Goal: Information Seeking & Learning: Learn about a topic

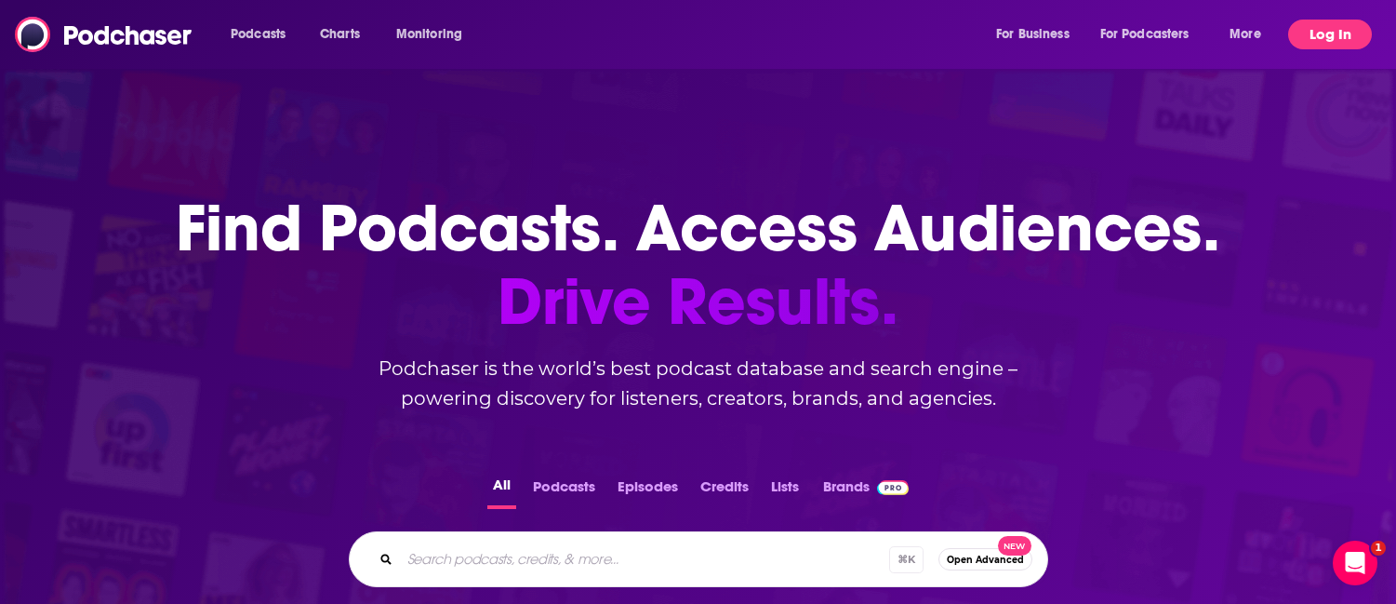
click at [1341, 43] on button "Log In" at bounding box center [1331, 35] width 84 height 30
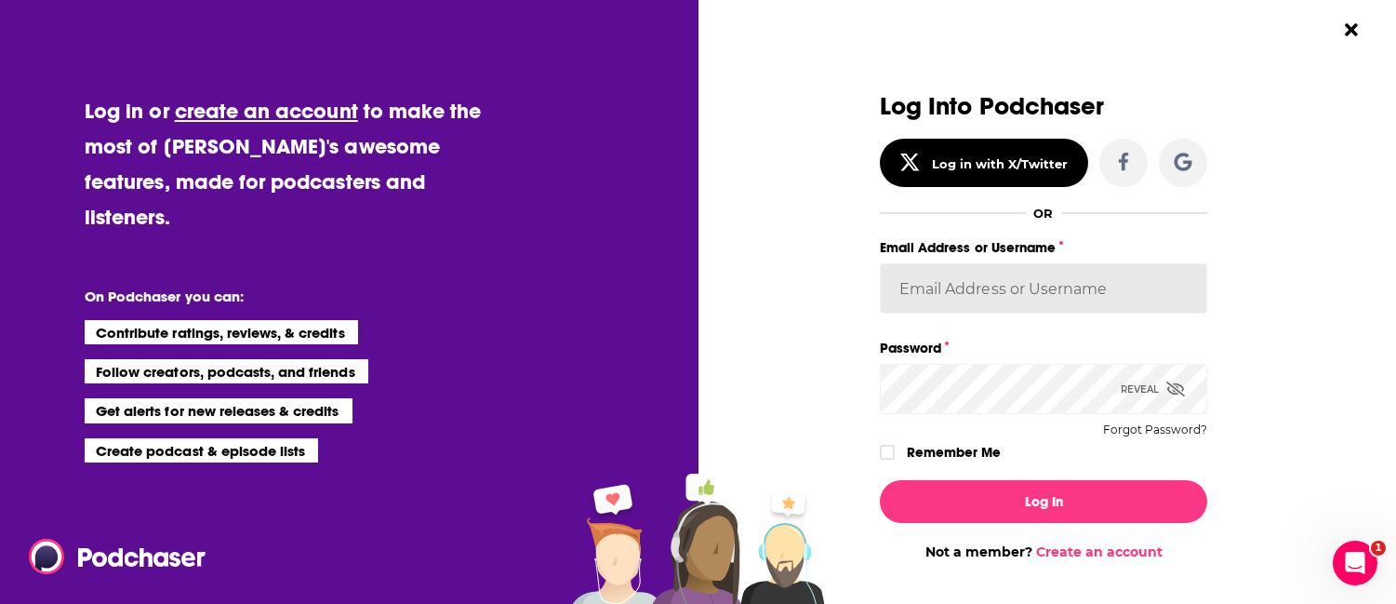
type input "knesa"
click at [1038, 310] on input "knesa" at bounding box center [1043, 288] width 327 height 50
click at [1025, 293] on input "Email Address or Username" at bounding box center [1043, 288] width 327 height 50
type input "e"
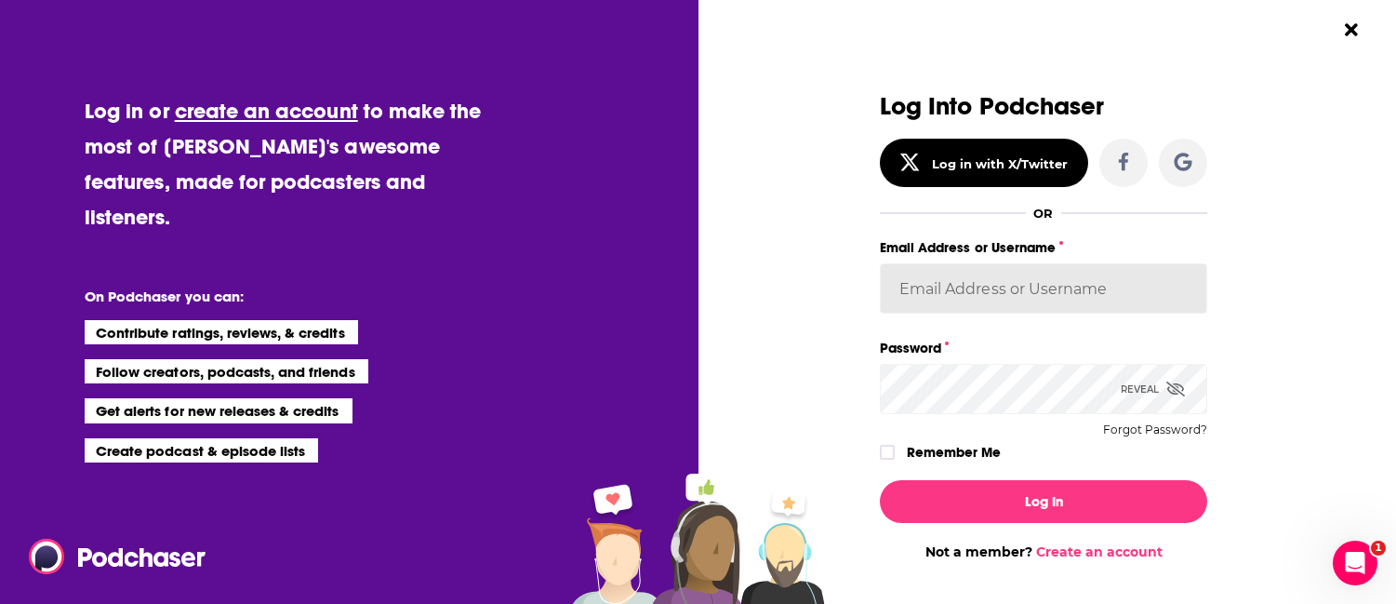
type input "s"
type input "e"
click at [964, 287] on input "st" at bounding box center [1043, 288] width 327 height 50
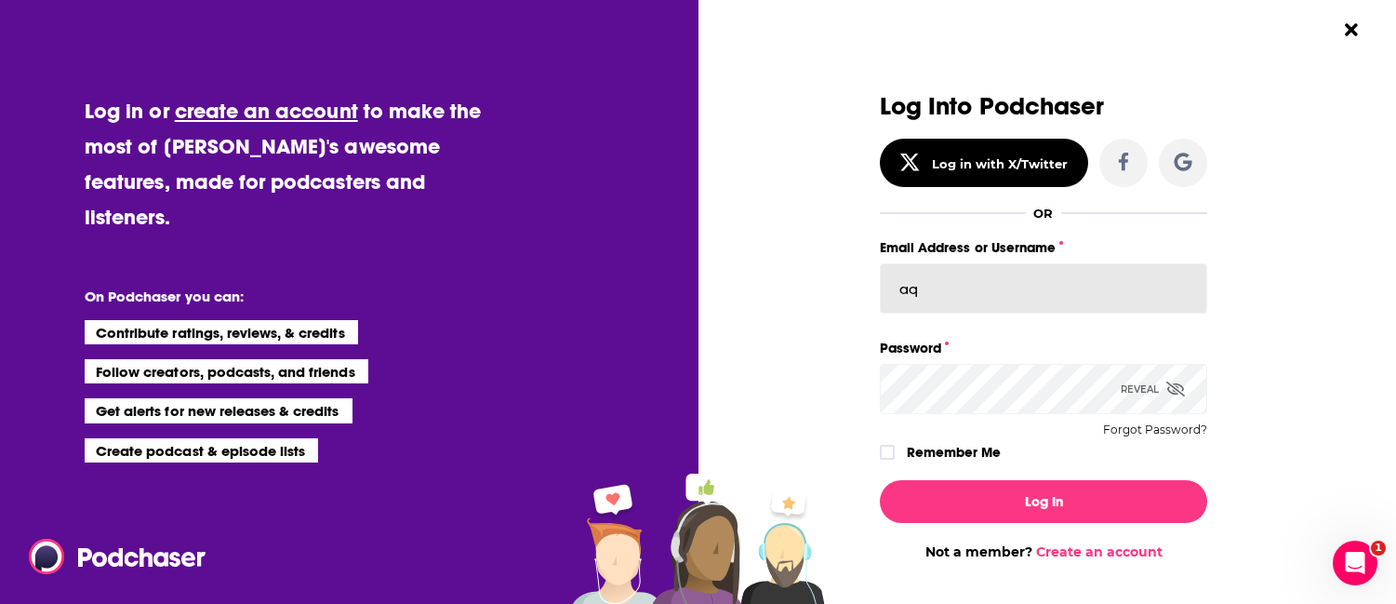
type input "a"
type input "acquavie"
click at [968, 459] on label "Remember Me" at bounding box center [954, 452] width 94 height 24
click at [893, 461] on input "rememberMe" at bounding box center [887, 461] width 11 height 0
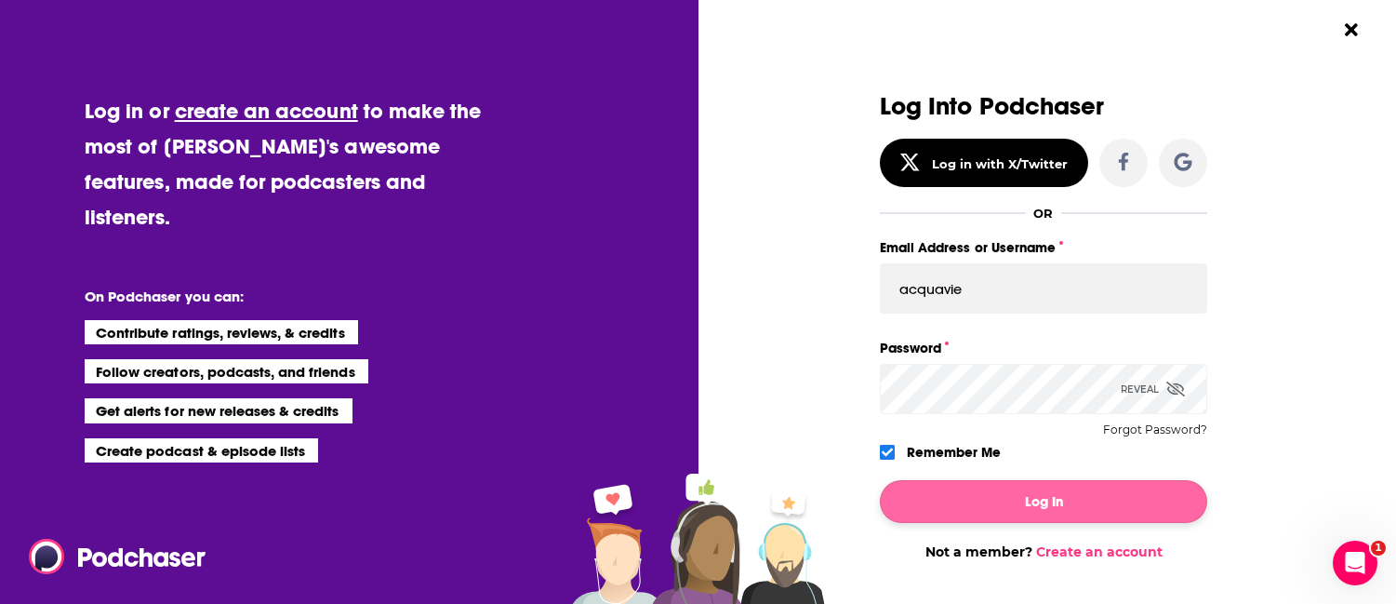
click at [995, 521] on button "Log In" at bounding box center [1043, 501] width 327 height 43
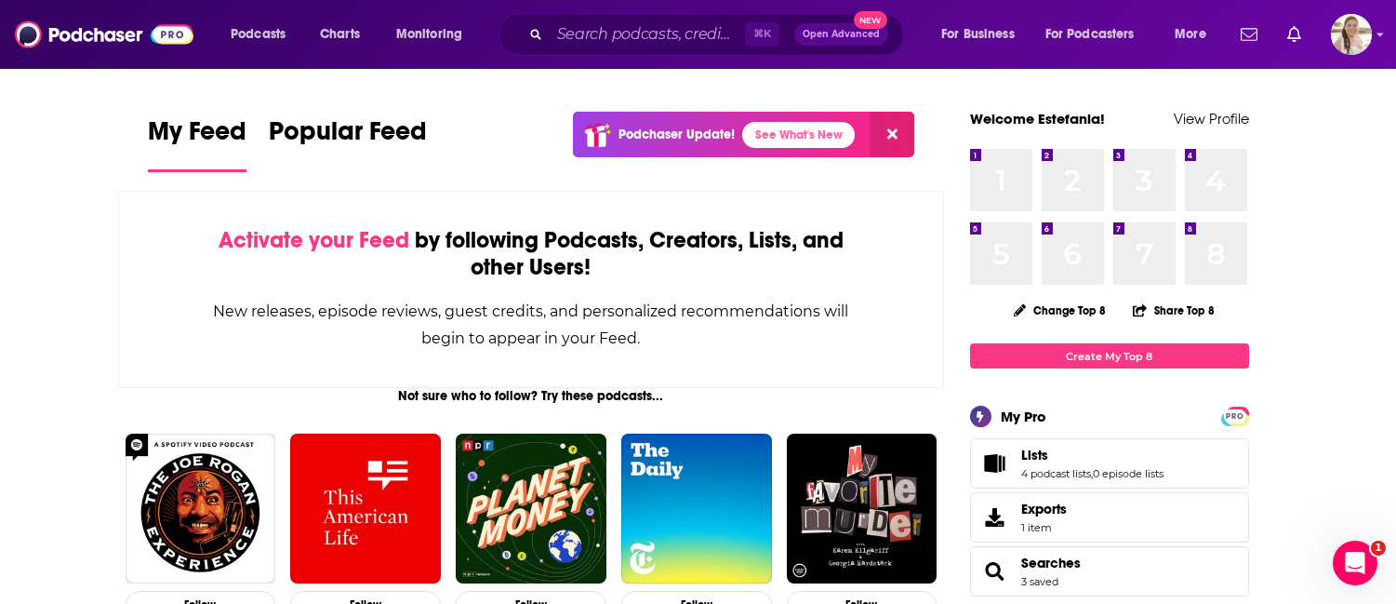
click at [672, 54] on div "⌘ K Open Advanced New" at bounding box center [702, 34] width 406 height 43
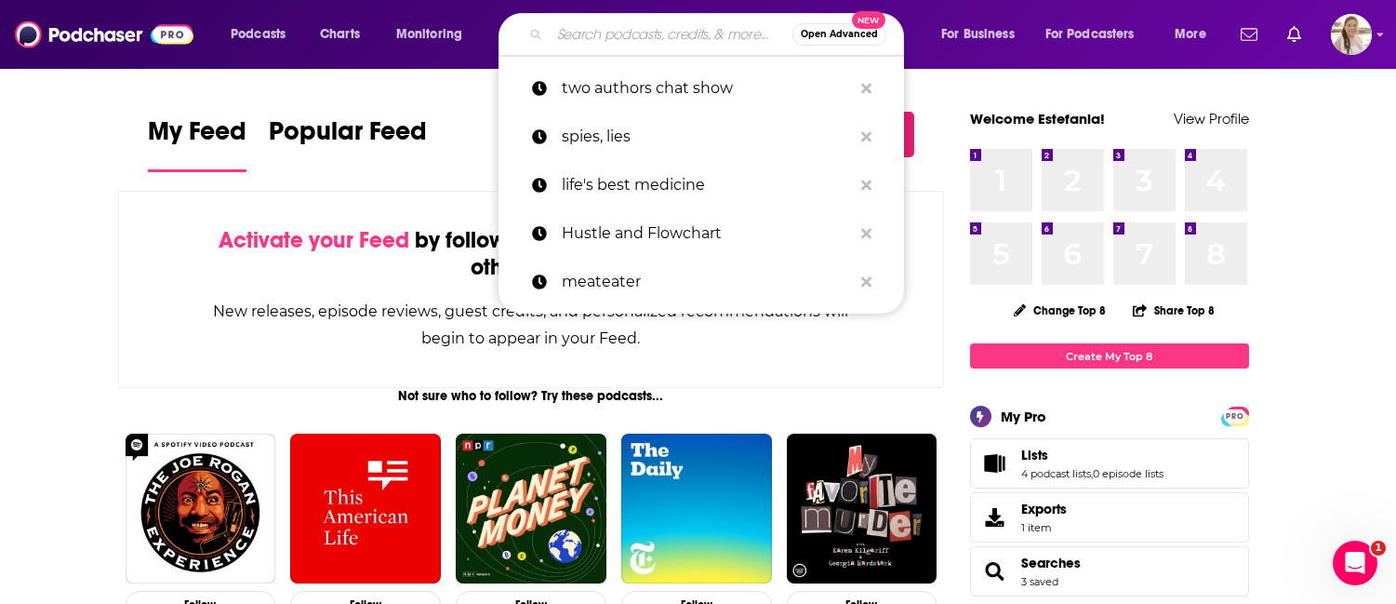
click at [671, 41] on input "Search podcasts, credits, & more..." at bounding box center [671, 35] width 243 height 30
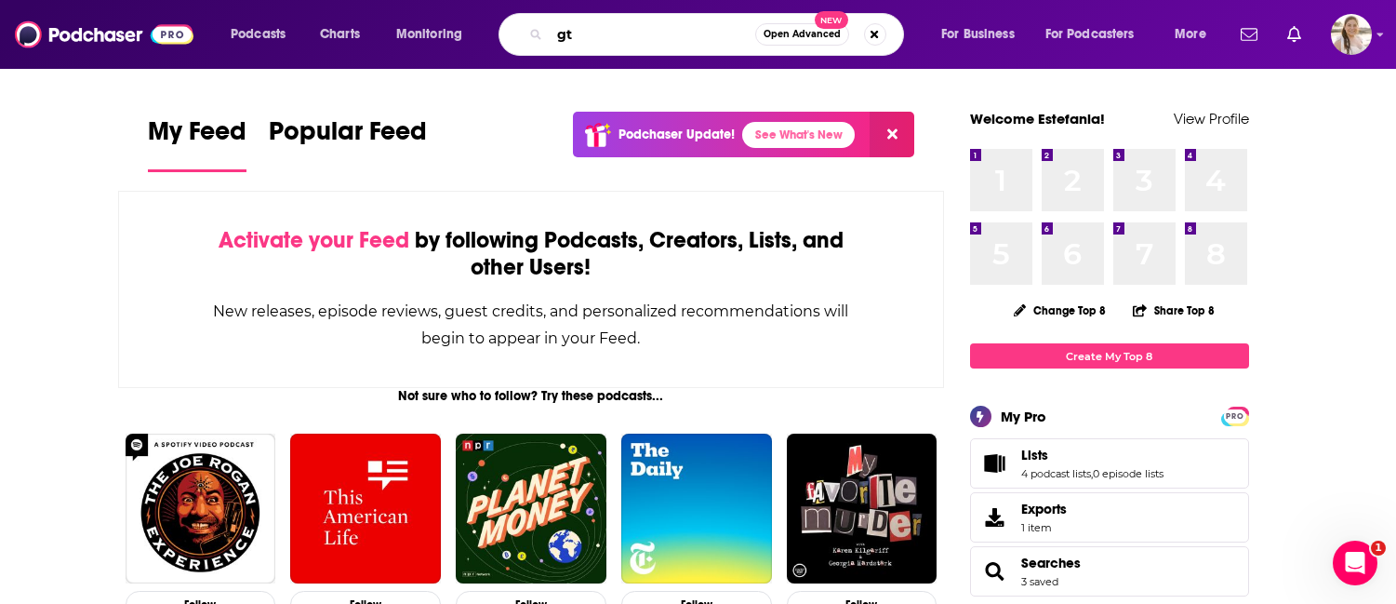
type input "g"
type input "triple click"
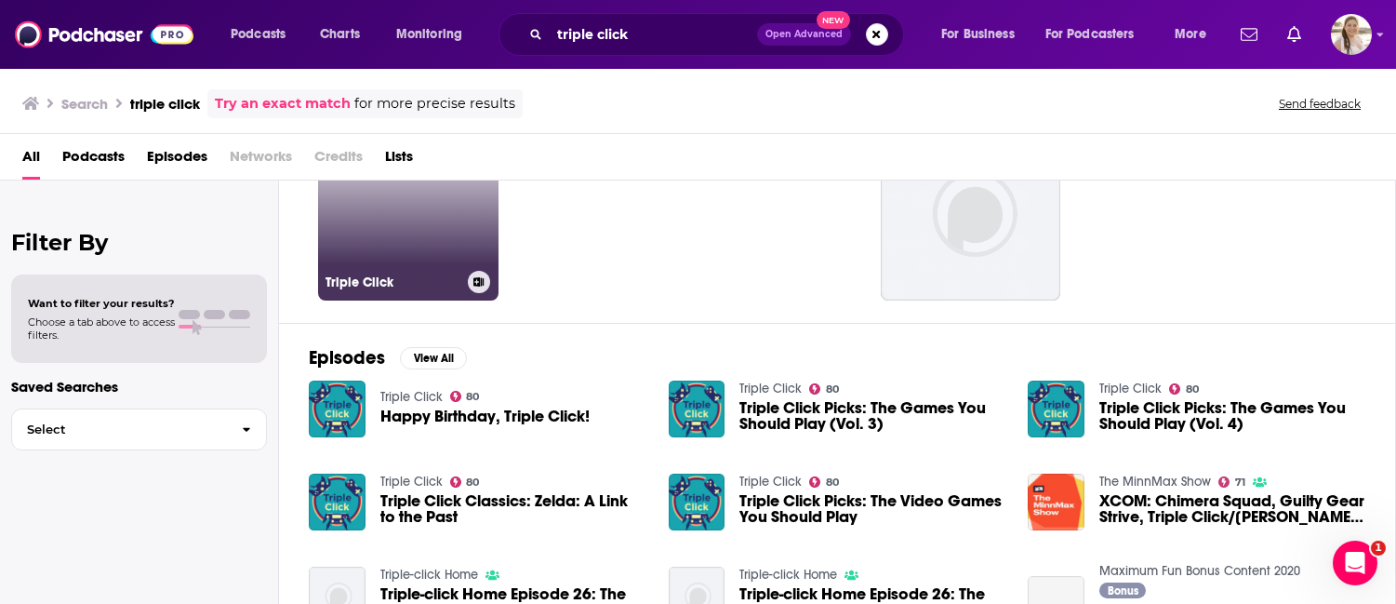
scroll to position [133, 0]
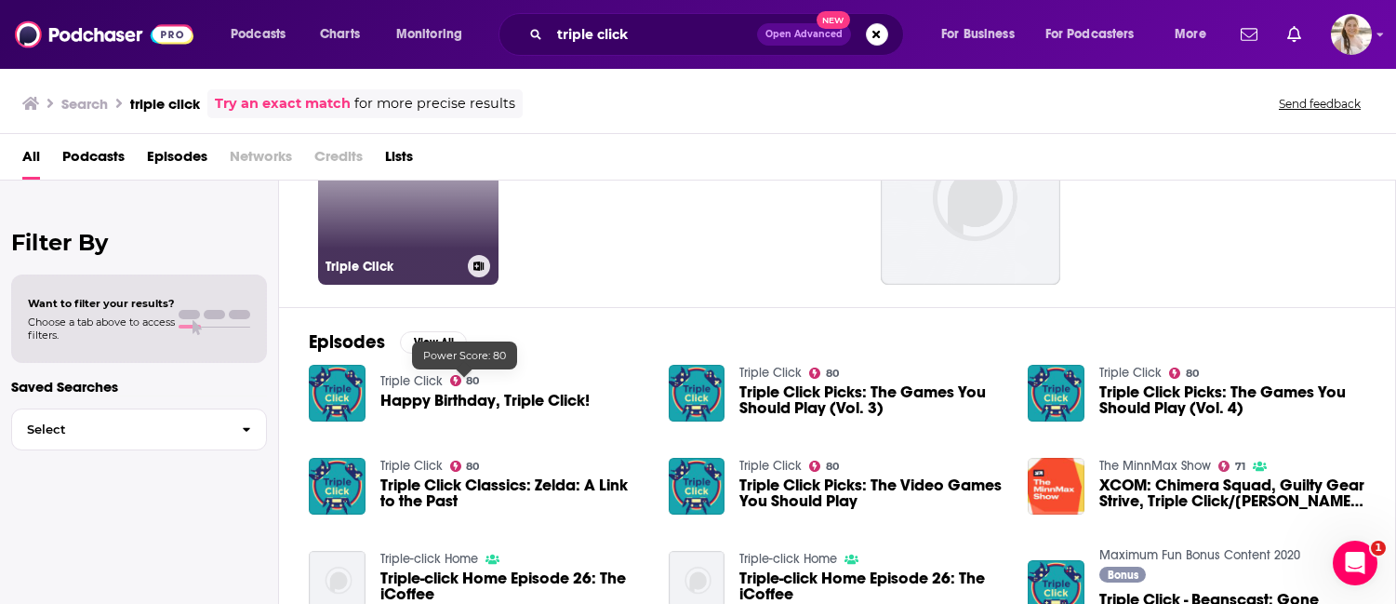
click at [420, 232] on link "80 Triple Click" at bounding box center [408, 194] width 180 height 180
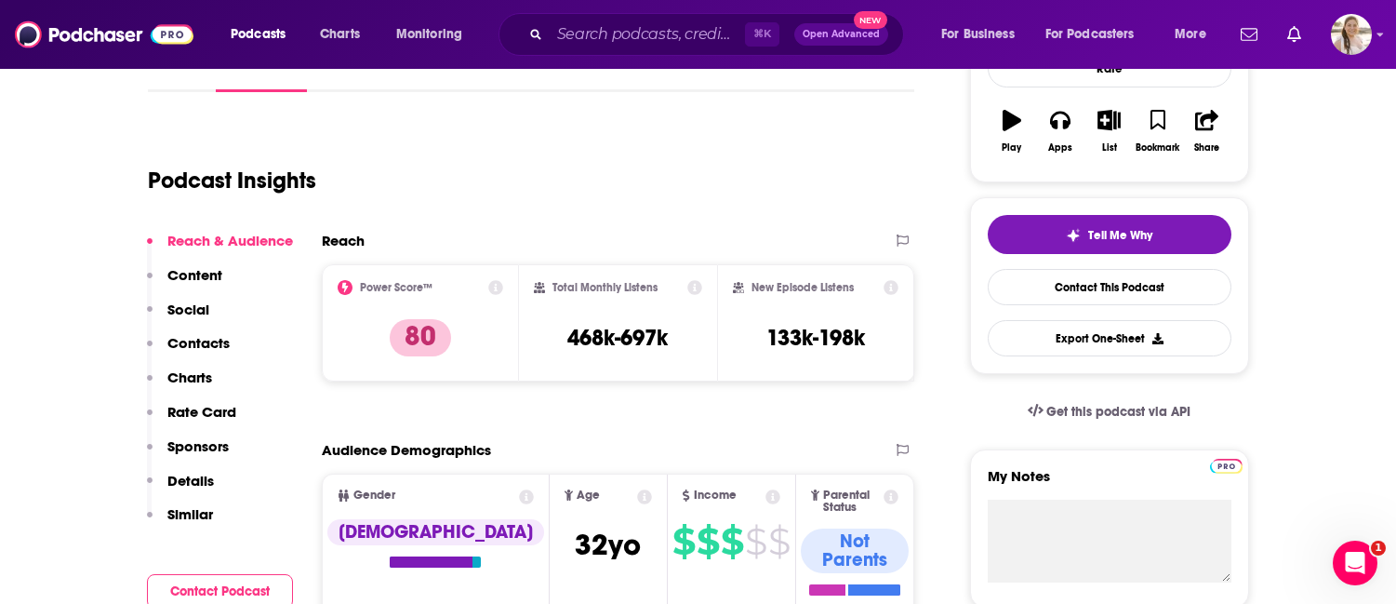
scroll to position [305, 0]
